Goal: Task Accomplishment & Management: Manage account settings

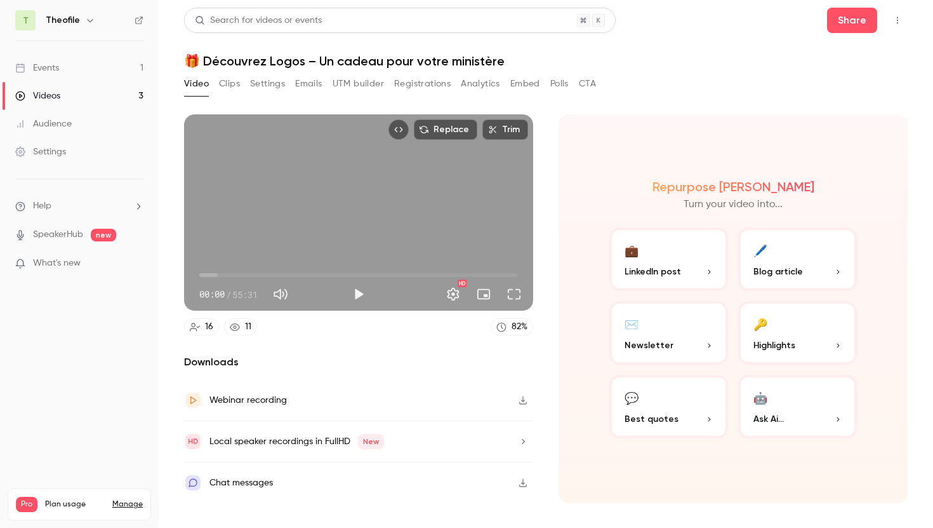
click at [50, 71] on div "Events" at bounding box center [37, 68] width 44 height 13
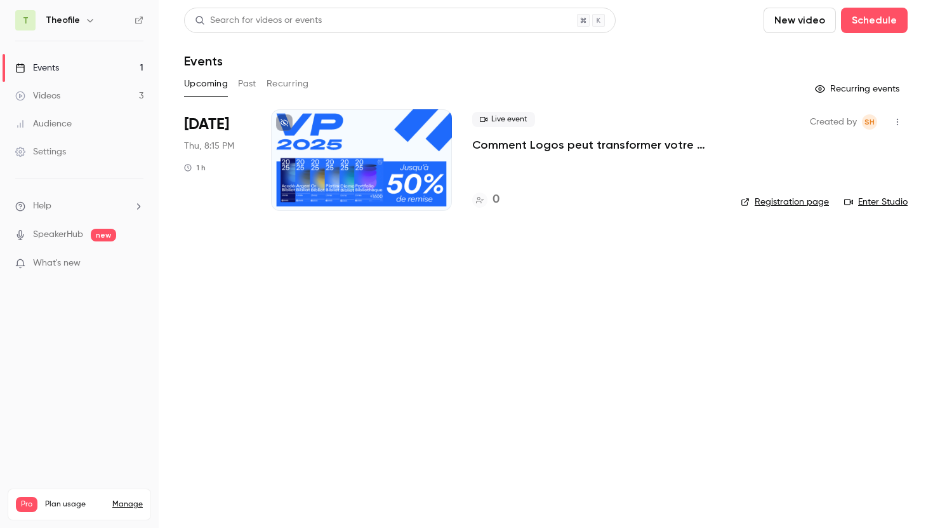
click at [373, 159] on div at bounding box center [361, 160] width 181 height 102
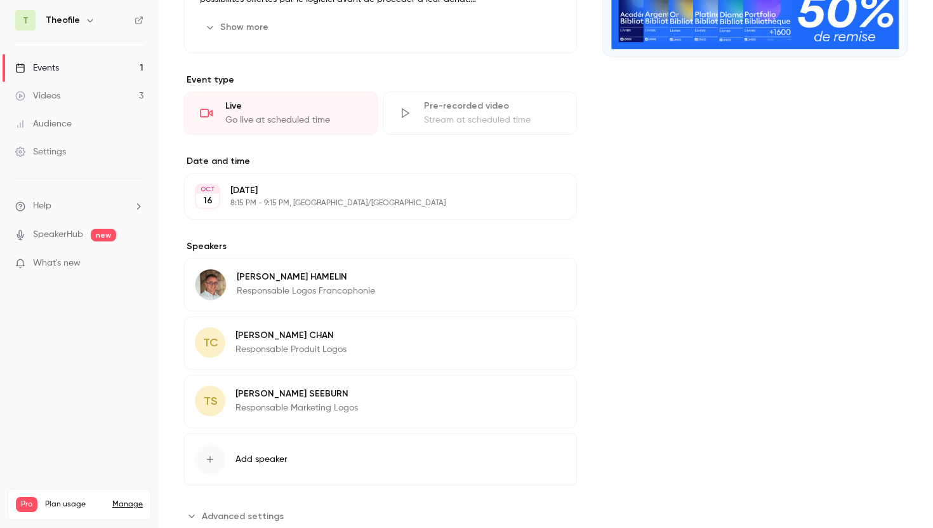
scroll to position [280, 0]
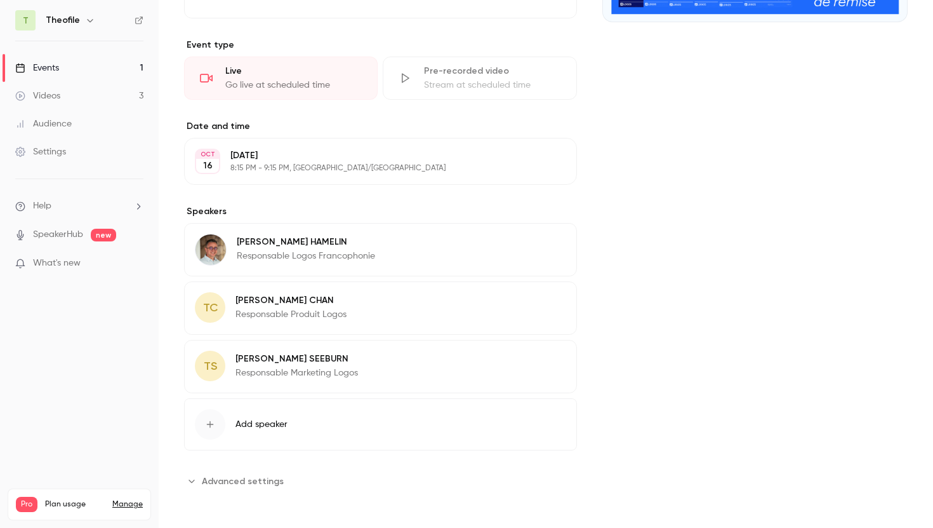
click at [540, 302] on button "Edit" at bounding box center [543, 302] width 46 height 20
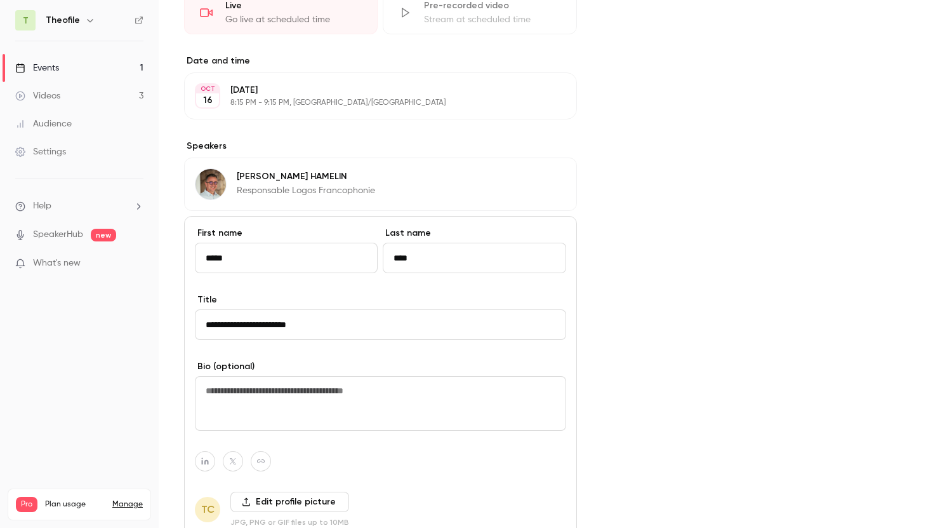
scroll to position [498, 0]
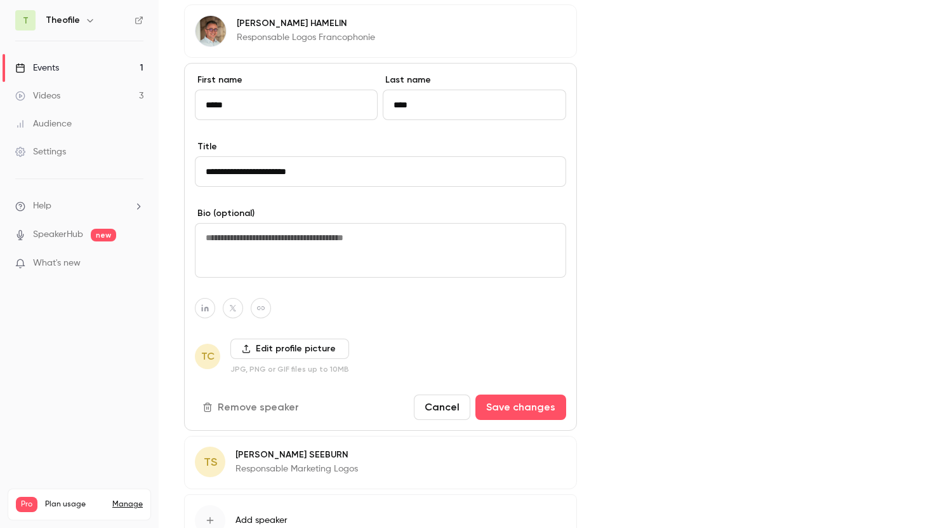
click at [258, 349] on label "Edit profile picture" at bounding box center [289, 348] width 119 height 20
click at [0, 0] on input "Edit profile picture" at bounding box center [0, 0] width 0 height 0
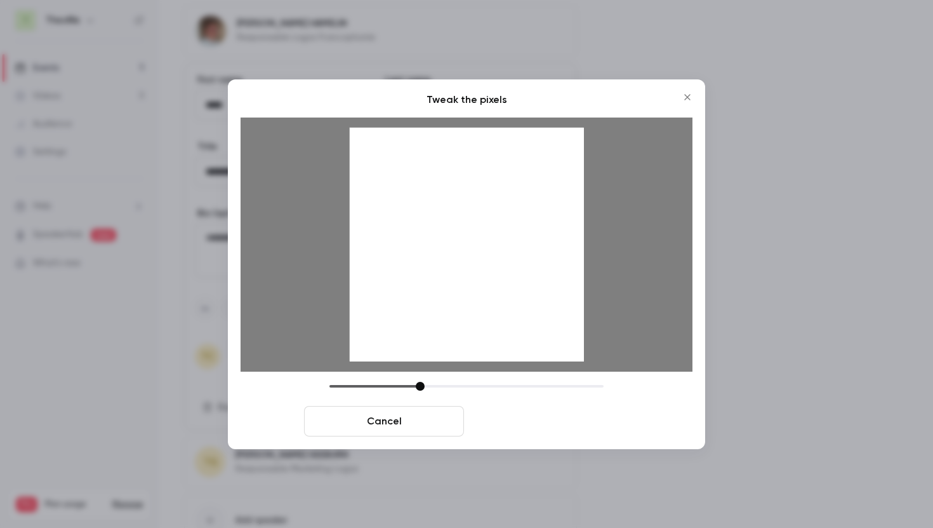
click at [529, 423] on button "Crop and save" at bounding box center [549, 421] width 160 height 30
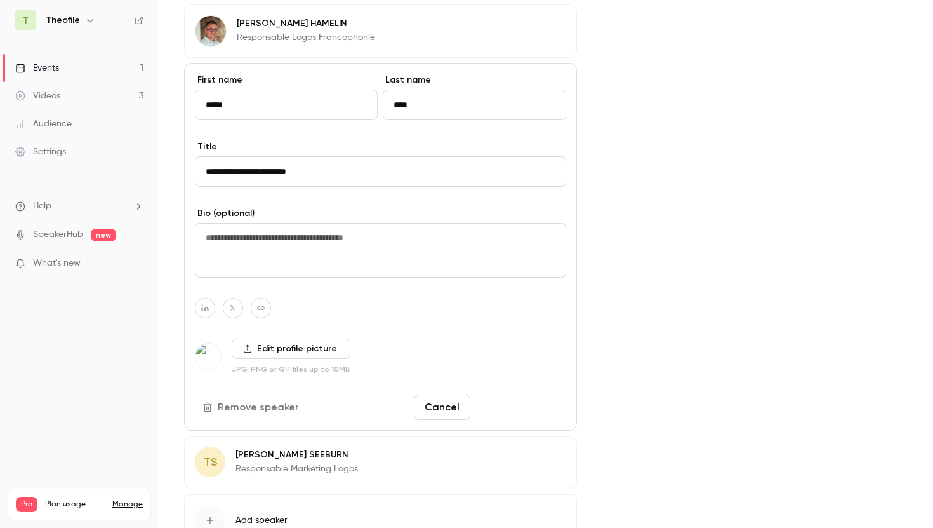
click at [517, 403] on button "Save changes" at bounding box center [521, 406] width 91 height 25
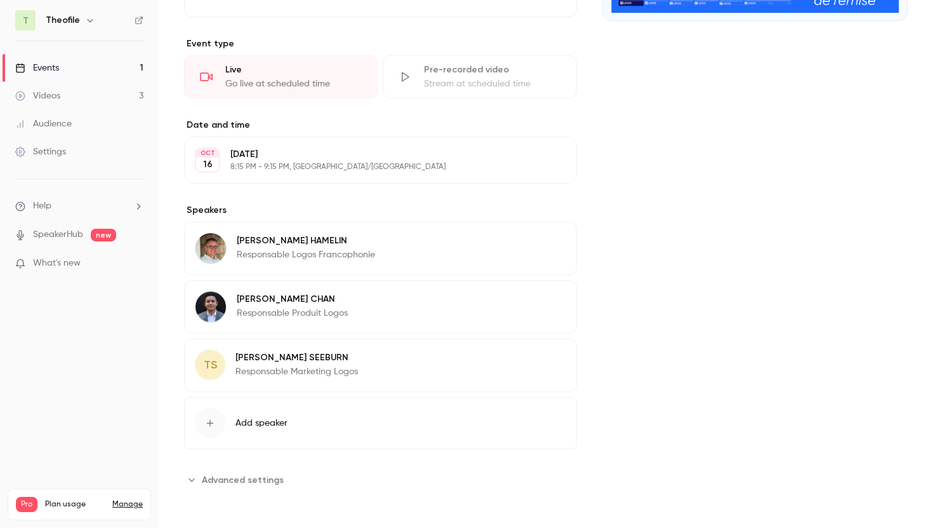
scroll to position [0, 0]
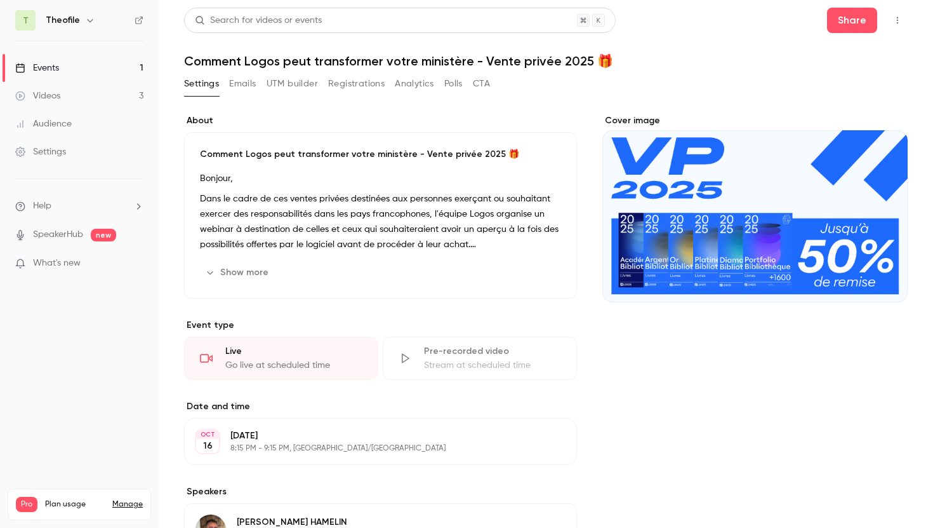
click at [46, 63] on div "Events" at bounding box center [37, 68] width 44 height 13
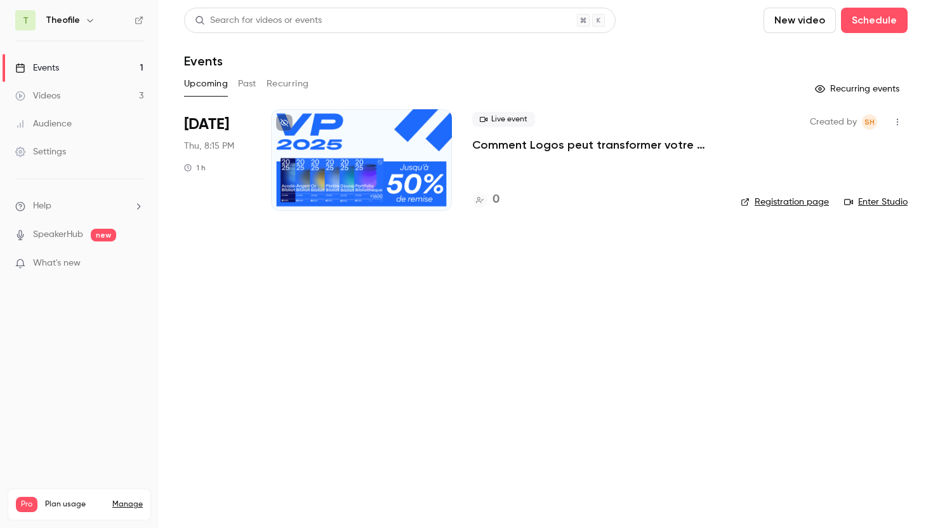
click at [253, 84] on button "Past" at bounding box center [247, 84] width 18 height 20
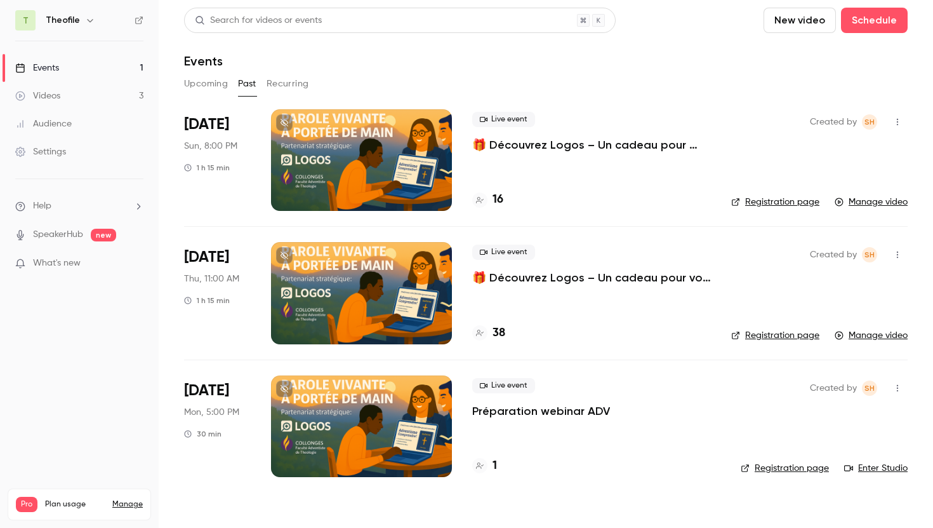
click at [530, 279] on p "🎁 Découvrez Logos – Un cadeau pour vos études de théologie" at bounding box center [591, 277] width 239 height 15
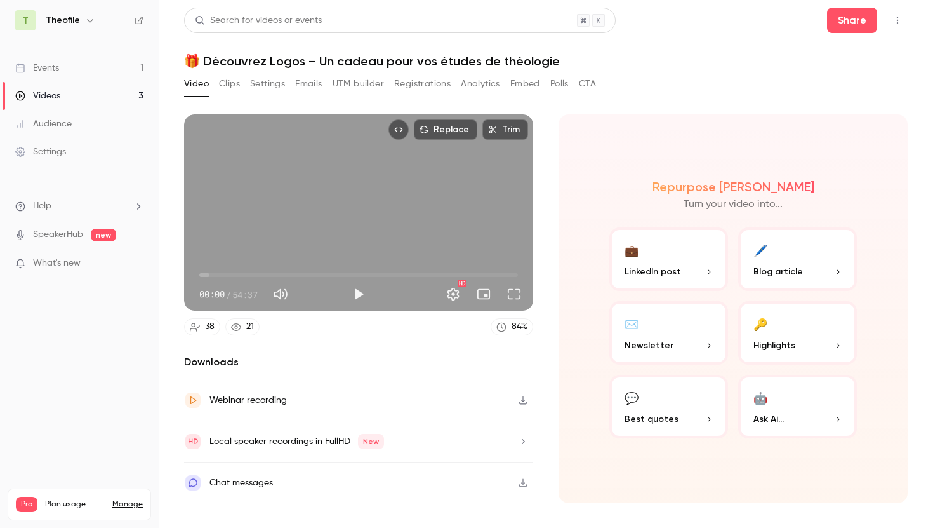
click at [58, 70] on div "Events" at bounding box center [37, 68] width 44 height 13
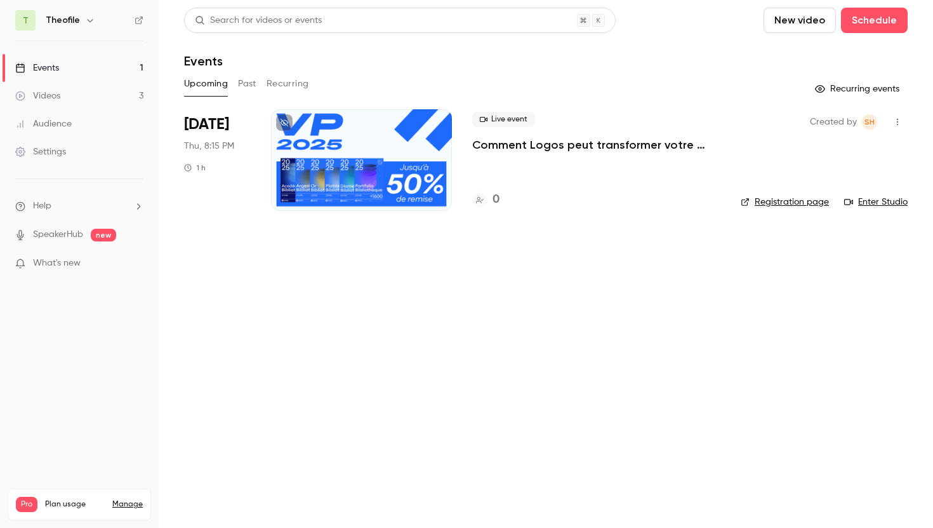
click at [220, 118] on span "[DATE]" at bounding box center [206, 124] width 45 height 20
click at [498, 143] on p "Comment Logos peut transformer votre ministère - Vente privée 2025 🎁" at bounding box center [596, 144] width 248 height 15
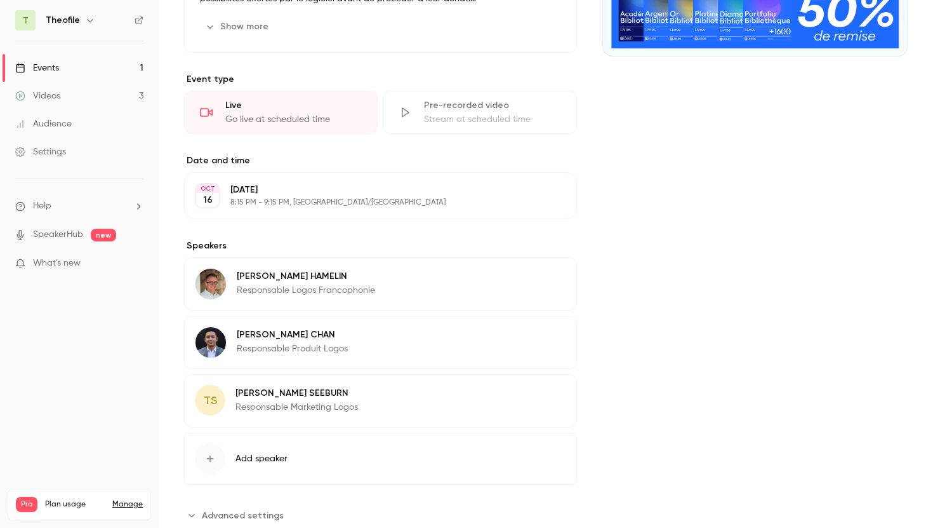
scroll to position [281, 0]
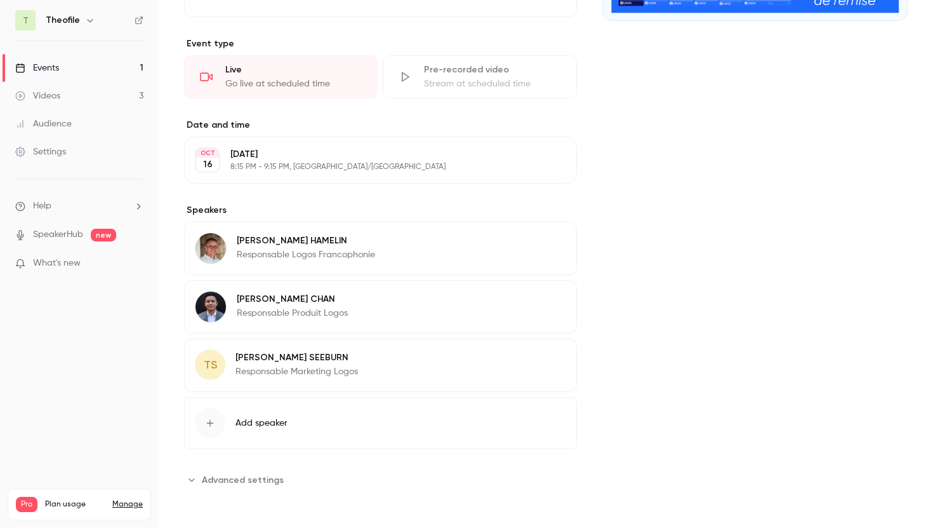
click at [528, 361] on icon "button" at bounding box center [530, 359] width 8 height 8
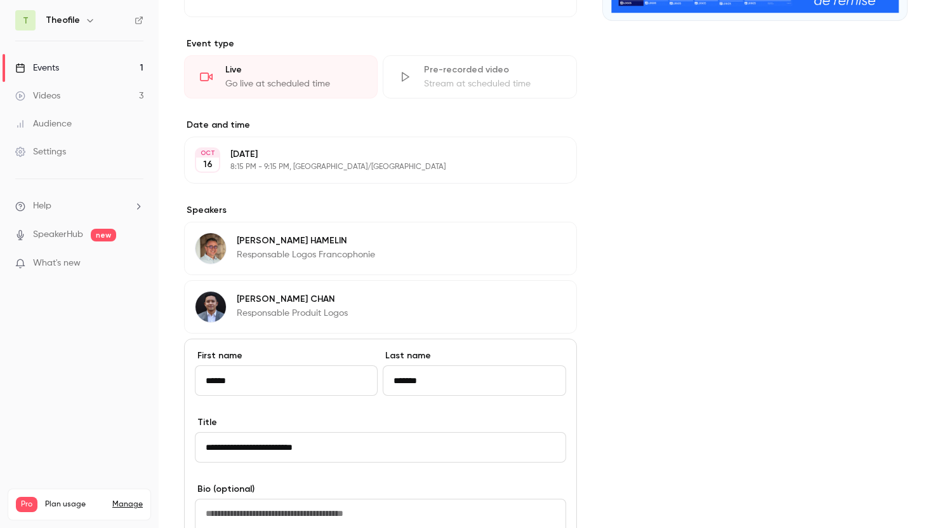
scroll to position [549, 0]
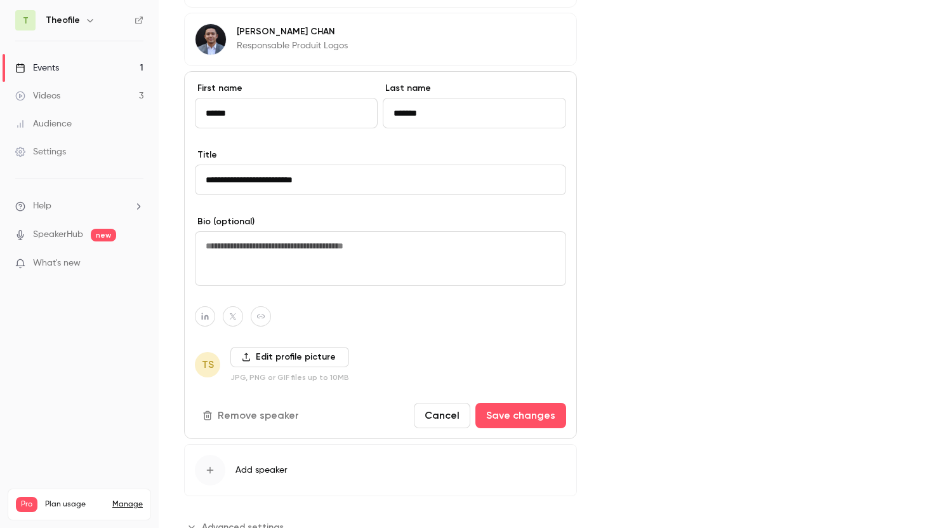
click at [266, 358] on label "Edit profile picture" at bounding box center [289, 357] width 119 height 20
click at [0, 0] on input "Edit profile picture" at bounding box center [0, 0] width 0 height 0
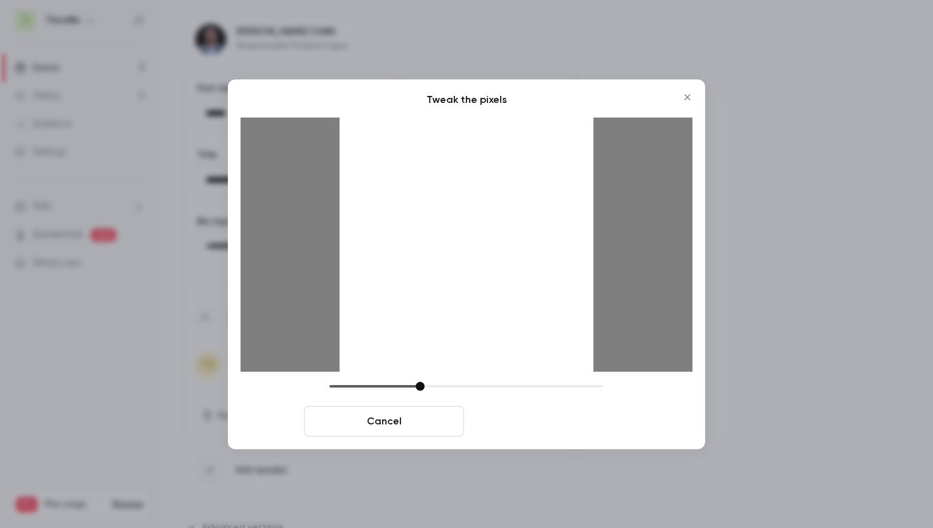
click at [523, 417] on button "Crop and save" at bounding box center [549, 421] width 160 height 30
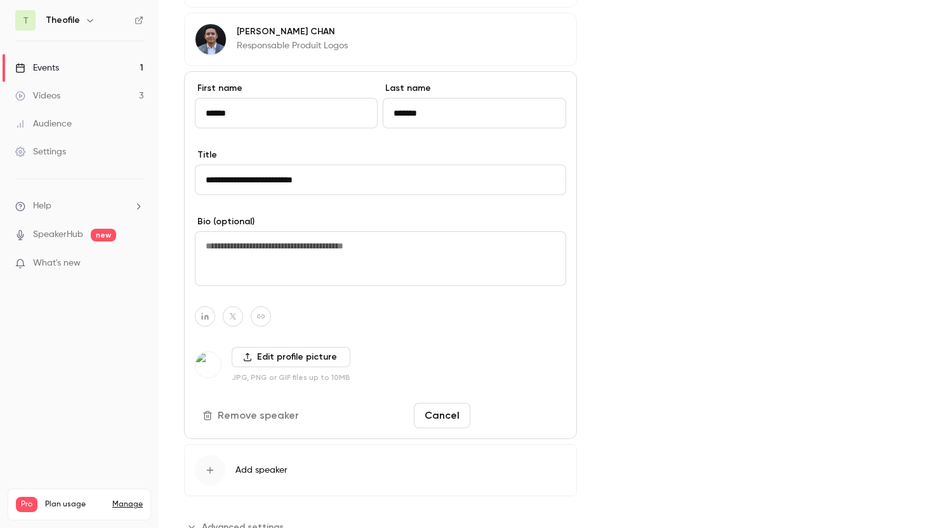
click at [514, 420] on button "Save changes" at bounding box center [521, 415] width 91 height 25
